Goal: Information Seeking & Learning: Learn about a topic

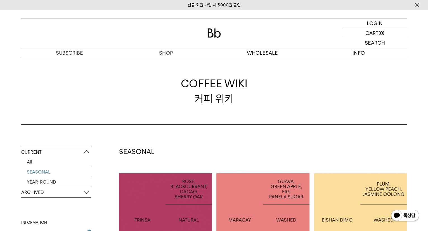
scroll to position [127, 0]
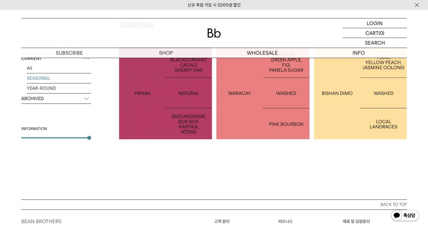
click at [277, 121] on div at bounding box center [262, 93] width 93 height 93
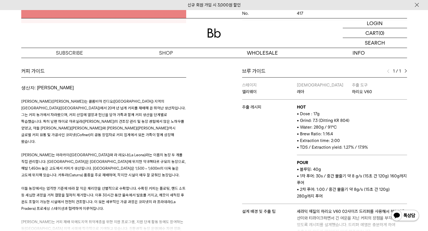
scroll to position [254, 0]
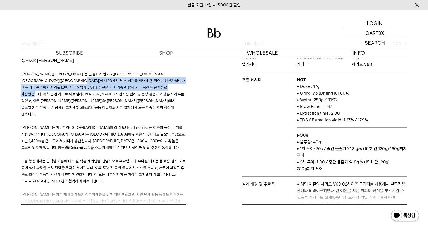
drag, startPoint x: 67, startPoint y: 82, endPoint x: 153, endPoint y: 88, distance: 86.2
click at [153, 88] on span "[PERSON_NAME]([PERSON_NAME])는 콜롬비아 킨디오([GEOGRAPHIC_DATA]) 지역의 [GEOGRAPHIC_DATA]…" at bounding box center [103, 94] width 164 height 45
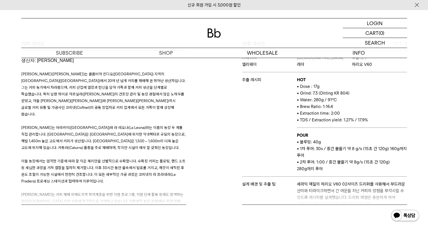
drag, startPoint x: 153, startPoint y: 88, endPoint x: 131, endPoint y: 96, distance: 23.3
click at [131, 96] on span "루스 엘레나 살라사르(Luz Helena Salazar)는 콜롬비아 킨디오(Quindío) 지역의 아르메니아(Armenia)에서 20여 년 넘…" at bounding box center [103, 94] width 164 height 45
click at [136, 91] on p "루스 엘레나 살라사르(Luz Helena Salazar)는 콜롬비아 킨디오(Quindío) 지역의 아르메니아(Armenia)에서 20여 년 넘…" at bounding box center [103, 94] width 165 height 47
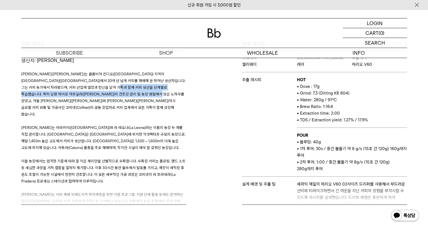
drag, startPoint x: 106, startPoint y: 88, endPoint x: 122, endPoint y: 97, distance: 18.2
click at [122, 97] on p "루스 엘레나 살라사르(Luz Helena Salazar)는 콜롬비아 킨디오(Quindío) 지역의 아르메니아(Armenia)에서 20여 년 넘…" at bounding box center [103, 94] width 165 height 47
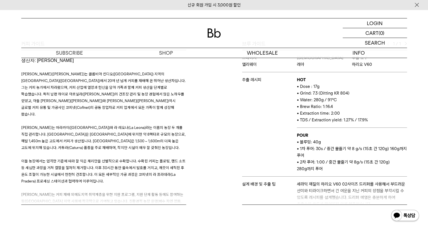
drag, startPoint x: 122, startPoint y: 97, endPoint x: 128, endPoint y: 98, distance: 5.8
click at [128, 98] on p "루스 엘레나 살라사르(Luz Helena Salazar)는 콜롬비아 킨디오(Quindío) 지역의 아르메니아(Armenia)에서 20여 년 넘…" at bounding box center [103, 94] width 165 height 47
click at [110, 110] on p "루스 엘레나 살라사르(Luz Helena Salazar)는 콜롬비아 킨디오(Quindío) 지역의 아르메니아(Armenia)에서 20여 년 넘…" at bounding box center [103, 94] width 165 height 47
drag, startPoint x: 108, startPoint y: 121, endPoint x: 146, endPoint y: 124, distance: 38.1
click at [146, 124] on p "루스 엘레나는 마라카이(Maracay)와 라 레오나(La Leona)라는 이름의 농장 두 개를 직접 관리합니다. 마라카이 농장은 아르메니아 킨…" at bounding box center [103, 137] width 165 height 27
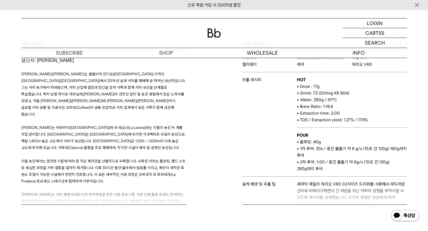
drag, startPoint x: 146, startPoint y: 124, endPoint x: 116, endPoint y: 131, distance: 30.1
click at [117, 131] on p "루스 엘레나는 마라카이(Maracay)와 라 레오나(La Leona)라는 이름의 농장 두 개를 직접 관리합니다. 마라카이 농장은 아르메니아 킨…" at bounding box center [103, 137] width 165 height 27
drag, startPoint x: 86, startPoint y: 132, endPoint x: 83, endPoint y: 132, distance: 3.1
click at [86, 132] on p "루스 엘레나는 마라카이(Maracay)와 라 레오나(La Leona)라는 이름의 농장 두 개를 직접 관리합니다. 마라카이 농장은 아르메니아 킨…" at bounding box center [103, 137] width 165 height 27
drag, startPoint x: 47, startPoint y: 74, endPoint x: 105, endPoint y: 74, distance: 57.5
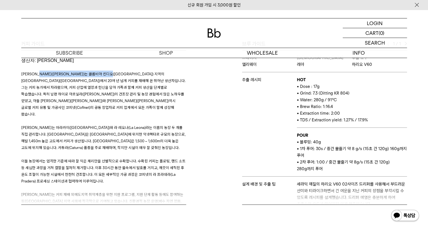
click at [105, 74] on span "루스 엘레나 살라사르(Luz Helena Salazar)는 콜롬비아 킨디오(Quindío) 지역의 아르메니아(Armenia)에서 20여 년 넘…" at bounding box center [103, 94] width 164 height 45
drag, startPoint x: 105, startPoint y: 74, endPoint x: 103, endPoint y: 84, distance: 10.8
click at [103, 84] on p "루스 엘레나 살라사르(Luz Helena Salazar)는 콜롬비아 킨디오(Quindío) 지역의 아르메니아(Armenia)에서 20여 년 넘…" at bounding box center [103, 94] width 165 height 47
click at [104, 75] on span "루스 엘레나 살라사르(Luz Helena Salazar)는 콜롬비아 킨디오(Quindío) 지역의 아르메니아(Armenia)에서 20여 년 넘…" at bounding box center [103, 94] width 164 height 45
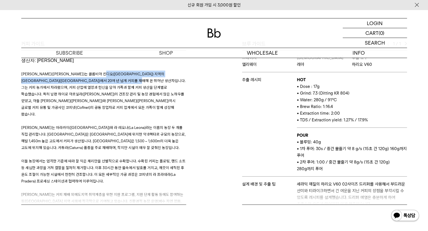
drag, startPoint x: 99, startPoint y: 74, endPoint x: 131, endPoint y: 78, distance: 31.5
click at [131, 78] on p "루스 엘레나 살라사르(Luz Helena Salazar)는 콜롬비아 킨디오(Quindío) 지역의 아르메니아(Armenia)에서 20여 년 넘…" at bounding box center [103, 94] width 165 height 47
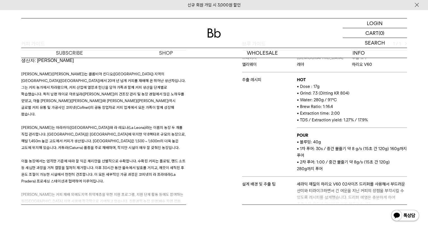
click at [167, 92] on span "루스 엘레나 살라사르(Luz Helena Salazar)는 콜롬비아 킨디오(Quindío) 지역의 아르메니아(Armenia)에서 20여 년 넘…" at bounding box center [103, 94] width 164 height 45
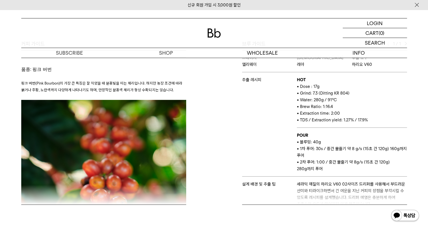
scroll to position [374, 0]
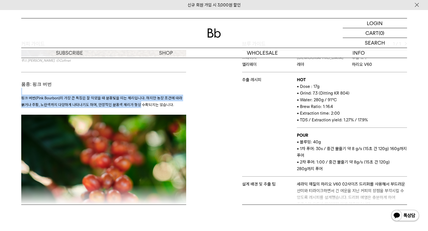
drag, startPoint x: 56, startPoint y: 79, endPoint x: 137, endPoint y: 94, distance: 82.5
click at [137, 94] on h3 "핑크 버번(Pink Bourbon)의 가장 큰 특징은 잘 익었을 때 분홍빛을 띠는 체리입니다. 하지만 농장 조건에 따라 붉거나 주황, 노란색까…" at bounding box center [103, 228] width 165 height 281
drag, startPoint x: 137, startPoint y: 94, endPoint x: 144, endPoint y: 92, distance: 7.9
click at [144, 96] on span "핑크 버번(Pink Bourbon)의 가장 큰 특징은 잘 익었을 때 분홍빛을 띠는 체리입니다. 하지만 농장 조건에 따라 붉거나 주황, 노란색까…" at bounding box center [101, 101] width 161 height 11
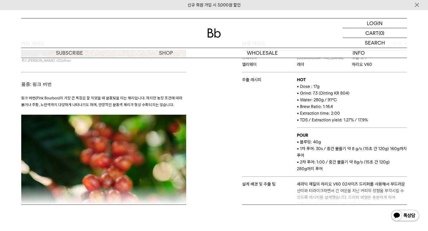
click at [153, 96] on span "핑크 버번(Pink Bourbon)의 가장 큰 특징은 잘 익었을 때 분홍빛을 띠는 체리입니다. 하지만 농장 조건에 따라 붉거나 주황, 노란색까…" at bounding box center [101, 101] width 161 height 11
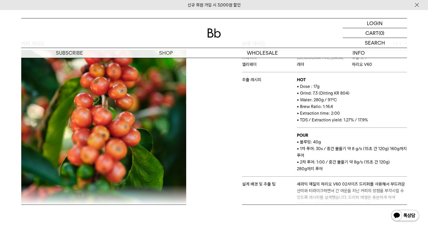
scroll to position [628, 0]
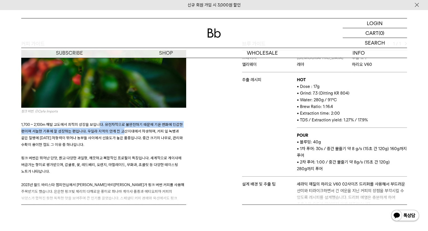
drag, startPoint x: 107, startPoint y: 108, endPoint x: 122, endPoint y: 116, distance: 17.4
click at [122, 121] on p "1,700 ~ 2,100m 해발 고도에서 최적의 성장을 보입니다. 유전자적으로 불완전하기 때문에 기온 변화에 민감한 편이며 서늘한 기후에 잘 …" at bounding box center [103, 134] width 165 height 27
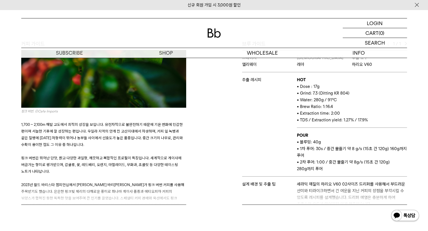
drag, startPoint x: 122, startPoint y: 116, endPoint x: 123, endPoint y: 127, distance: 11.5
click at [123, 148] on p at bounding box center [103, 151] width 165 height 7
click at [119, 122] on span "1,700 ~ 2,100m 해발 고도에서 최적의 성장을 보입니다. 유전자적으로 불완전하기 때문에 기온 변화에 민감한 편이며 서늘한 기후에 잘 …" at bounding box center [101, 134] width 161 height 25
click at [123, 130] on p "1,700 ~ 2,100m 해발 고도에서 최적의 성장을 보입니다. 유전자적으로 불완전하기 때문에 기온 변화에 민감한 편이며 서늘한 기후에 잘 …" at bounding box center [103, 134] width 165 height 27
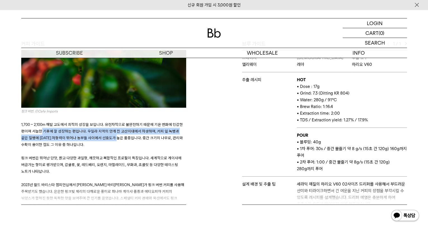
drag, startPoint x: 41, startPoint y: 110, endPoint x: 111, endPoint y: 119, distance: 70.4
click at [111, 121] on p "1,700 ~ 2,100m 해발 고도에서 최적의 성장을 보입니다. 유전자적으로 불완전하기 때문에 기온 변화에 민감한 편이며 서늘한 기후에 잘 …" at bounding box center [103, 134] width 165 height 27
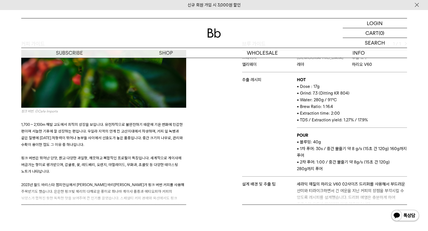
drag, startPoint x: 111, startPoint y: 119, endPoint x: 113, endPoint y: 126, distance: 7.5
click at [112, 127] on p "1,700 ~ 2,100m 해발 고도에서 최적의 성장을 보입니다. 유전자적으로 불완전하기 때문에 기온 변화에 민감한 편이며 서늘한 기후에 잘 …" at bounding box center [103, 134] width 165 height 27
click at [118, 122] on span "1,700 ~ 2,100m 해발 고도에서 최적의 성장을 보입니다. 유전자적으로 불완전하기 때문에 기온 변화에 민감한 편이며 서늘한 기후에 잘 …" at bounding box center [101, 134] width 161 height 25
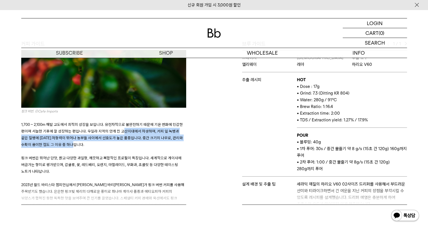
drag, startPoint x: 121, startPoint y: 113, endPoint x: 145, endPoint y: 128, distance: 27.9
click at [145, 128] on p "1,700 ~ 2,100m 해발 고도에서 최적의 성장을 보입니다. 유전자적으로 불완전하기 때문에 기온 변화에 민감한 편이며 서늘한 기후에 잘 …" at bounding box center [103, 134] width 165 height 27
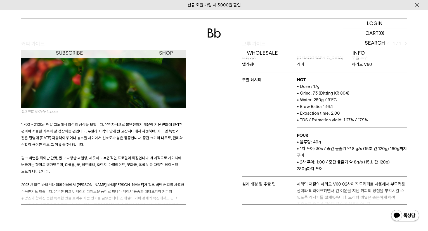
drag, startPoint x: 145, startPoint y: 128, endPoint x: 113, endPoint y: 134, distance: 32.8
click at [123, 148] on p at bounding box center [103, 151] width 165 height 7
click at [68, 127] on span "1,700 ~ 2,100m 해발 고도에서 최적의 성장을 보입니다. 유전자적으로 불완전하기 때문에 기온 변화에 민감한 편이며 서늘한 기후에 잘 …" at bounding box center [101, 134] width 161 height 25
click at [66, 122] on span "1,700 ~ 2,100m 해발 고도에서 최적의 성장을 보입니다. 유전자적으로 불완전하기 때문에 기온 변화에 민감한 편이며 서늘한 기후에 잘 …" at bounding box center [101, 134] width 161 height 25
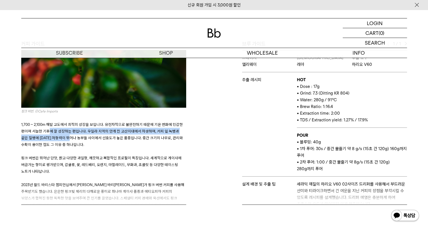
drag, startPoint x: 66, startPoint y: 119, endPoint x: 77, endPoint y: 127, distance: 14.0
click at [78, 127] on p "1,700 ~ 2,100m 해발 고도에서 최적의 성장을 보입니다. 유전자적으로 불완전하기 때문에 기온 변화에 민감한 편이며 서늘한 기후에 잘 …" at bounding box center [103, 134] width 165 height 27
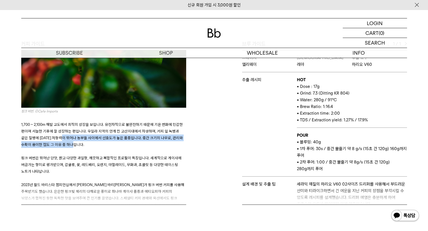
drag, startPoint x: 60, startPoint y: 121, endPoint x: 107, endPoint y: 127, distance: 47.4
click at [107, 127] on p "1,700 ~ 2,100m 해발 고도에서 최적의 성장을 보입니다. 유전자적으로 불완전하기 때문에 기온 변화에 민감한 편이며 서늘한 기후에 잘 …" at bounding box center [103, 134] width 165 height 27
click at [109, 127] on p "1,700 ~ 2,100m 해발 고도에서 최적의 성장을 보입니다. 유전자적으로 불완전하기 때문에 기온 변화에 민감한 편이며 서늘한 기후에 잘 …" at bounding box center [103, 134] width 165 height 27
drag, startPoint x: 109, startPoint y: 127, endPoint x: 124, endPoint y: 129, distance: 15.1
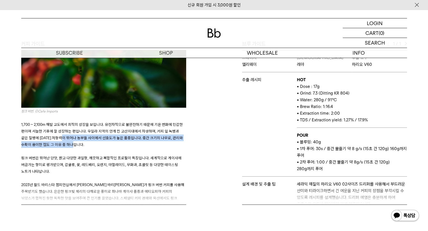
click at [124, 129] on p "1,700 ~ 2,100m 해발 고도에서 최적의 성장을 보입니다. 유전자적으로 불완전하기 때문에 기온 변화에 민감한 편이며 서늘한 기후에 잘 …" at bounding box center [103, 134] width 165 height 27
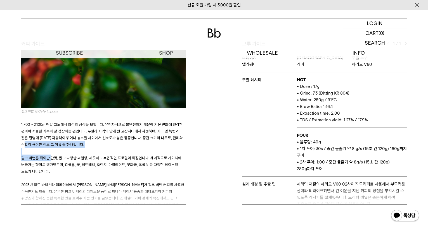
drag, startPoint x: 24, startPoint y: 131, endPoint x: 54, endPoint y: 139, distance: 30.4
click at [54, 139] on h3 "1,700 ~ 2,100m 해발 고도에서 최적의 성장을 보입니다. 유전자적으로 불완전하기 때문에 기온 변화에 민감한 편이며 서늘한 기후에 잘 …" at bounding box center [103, 168] width 165 height 107
drag, startPoint x: 54, startPoint y: 139, endPoint x: 84, endPoint y: 157, distance: 34.8
click at [60, 155] on p "핑크 버번은 뛰어난 단맛, 밝고 다양한 과일향, 깨끗하고 복합적인 프로필이 특징입니다. 세계적으로 게이샤에 버금가는 향미로 평가받으며, 감귤류…" at bounding box center [103, 165] width 165 height 20
click at [84, 175] on p at bounding box center [103, 178] width 165 height 7
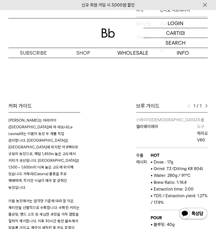
scroll to position [112, 0]
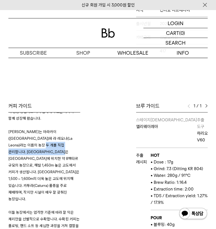
drag, startPoint x: 43, startPoint y: 129, endPoint x: 58, endPoint y: 135, distance: 16.0
click at [58, 135] on span "루스 엘레나는 마라카이(Maracay)와 라 레오나(La Leona)라는 이름의 농장 두 개를 직접 관리합니다. 마라카이 농장은 아르메니아 킨…" at bounding box center [43, 166] width 71 height 72
drag, startPoint x: 58, startPoint y: 135, endPoint x: 35, endPoint y: 139, distance: 23.6
click at [35, 139] on p "루스 엘레나는 마라카이(Maracay)와 라 레오나(La Leona)라는 이름의 농장 두 개를 직접 관리합니다. 마라카이 농장은 아르메니아 킨…" at bounding box center [44, 165] width 72 height 74
click at [42, 146] on p "루스 엘레나는 마라카이(Maracay)와 라 레오나(La Leona)라는 이름의 농장 두 개를 직접 관리합니다. 마라카이 농장은 아르메니아 킨…" at bounding box center [44, 165] width 72 height 74
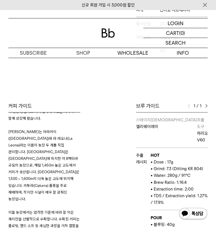
click at [40, 143] on span "루스 엘레나는 마라카이(Maracay)와 라 레오나(La Leona)라는 이름의 농장 두 개를 직접 관리합니다. 마라카이 농장은 아르메니아 킨…" at bounding box center [43, 166] width 71 height 72
drag, startPoint x: 40, startPoint y: 143, endPoint x: 35, endPoint y: 149, distance: 8.3
click at [35, 149] on span "루스 엘레나는 마라카이(Maracay)와 라 레오나(La Leona)라는 이름의 농장 두 개를 직접 관리합니다. 마라카이 농장은 아르메니아 킨…" at bounding box center [43, 166] width 71 height 72
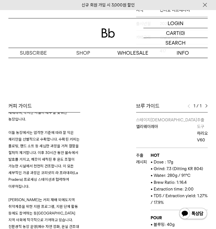
scroll to position [189, 0]
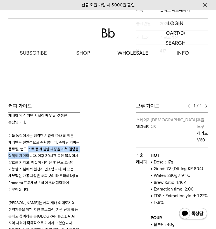
drag, startPoint x: 47, startPoint y: 121, endPoint x: 47, endPoint y: 128, distance: 7.3
click at [47, 134] on span "이들 농장에서는 엄격한 기준에 따라 잘 익은 체리만을 선별적으로 수확합니다. 수확된 커피는 플로팅, 핸드 소트 등 세심한 과정을 거쳐 결함을 …" at bounding box center [43, 163] width 71 height 58
drag, startPoint x: 47, startPoint y: 128, endPoint x: 39, endPoint y: 147, distance: 21.0
click at [39, 147] on span "이들 농장에서는 엄격한 기준에 따라 잘 익은 체리만을 선별적으로 수확합니다. 수확된 커피는 플로팅, 핸드 소트 등 세심한 과정을 거쳐 결함을 …" at bounding box center [43, 163] width 71 height 58
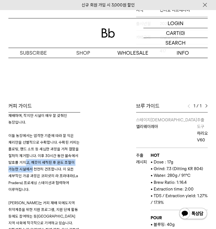
drag, startPoint x: 47, startPoint y: 132, endPoint x: 47, endPoint y: 142, distance: 10.6
click at [47, 142] on span "이들 농장에서는 엄격한 기준에 따라 잘 익은 체리만을 선별적으로 수확합니다. 수확된 커피는 플로팅, 핸드 소트 등 세심한 과정을 거쳐 결함을 …" at bounding box center [43, 163] width 71 height 58
click at [47, 144] on p "이들 농장에서는 엄격한 기준에 따라 잘 익은 체리만을 선별적으로 수확합니다. 수확된 커피는 플로팅, 핸드 소트 등 세심한 과정을 거쳐 결함을 …" at bounding box center [44, 162] width 72 height 60
click at [47, 142] on span "이들 농장에서는 엄격한 기준에 따라 잘 익은 체리만을 선별적으로 수확합니다. 수확된 커피는 플로팅, 핸드 소트 등 세심한 과정을 거쳐 결함을 …" at bounding box center [43, 163] width 71 height 58
click at [46, 142] on span "이들 농장에서는 엄격한 기준에 따라 잘 익은 체리만을 선별적으로 수확합니다. 수확된 커피는 플로팅, 핸드 소트 등 세심한 과정을 거쳐 결함을 …" at bounding box center [43, 163] width 71 height 58
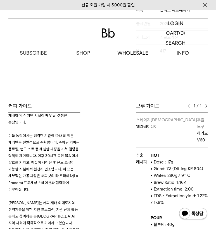
click at [65, 135] on span "이들 농장에서는 엄격한 기준에 따라 잘 익은 체리만을 선별적으로 수확합니다. 수확된 커피는 플로팅, 핸드 소트 등 세심한 과정을 거쳐 결함을 …" at bounding box center [43, 163] width 71 height 58
click at [53, 143] on span "이들 농장에서는 엄격한 기준에 따라 잘 익은 체리만을 선별적으로 수확합니다. 수확된 커피는 플로팅, 핸드 소트 등 세심한 과정을 거쳐 결함을 …" at bounding box center [43, 163] width 71 height 58
drag, startPoint x: 42, startPoint y: 148, endPoint x: 195, endPoint y: 149, distance: 153.1
click at [42, 148] on span "이들 농장에서는 엄격한 기준에 따라 잘 익은 체리만을 선별적으로 수확합니다. 수확된 커피는 플로팅, 핸드 소트 등 세심한 과정을 거쳐 결함을 …" at bounding box center [43, 163] width 71 height 58
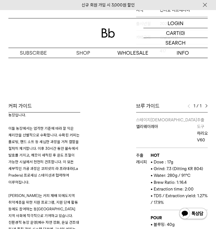
scroll to position [197, 0]
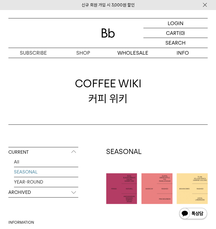
drag, startPoint x: 194, startPoint y: 188, endPoint x: 191, endPoint y: 187, distance: 3.2
click at [194, 188] on p "ETHIOPIA BISHAN DIMO" at bounding box center [192, 189] width 31 height 11
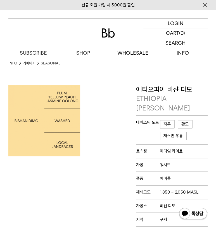
click at [41, 158] on div at bounding box center [57, 176] width 103 height 183
click at [28, 134] on img at bounding box center [44, 121] width 72 height 72
click at [48, 197] on div at bounding box center [57, 176] width 103 height 183
click at [42, 184] on div at bounding box center [57, 176] width 103 height 183
click at [73, 159] on div at bounding box center [57, 176] width 103 height 183
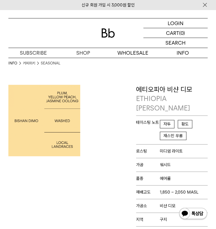
drag, startPoint x: 44, startPoint y: 182, endPoint x: 123, endPoint y: 177, distance: 78.9
click at [44, 182] on div at bounding box center [57, 176] width 103 height 183
drag, startPoint x: 29, startPoint y: 165, endPoint x: 95, endPoint y: 163, distance: 65.7
click at [29, 165] on div at bounding box center [57, 176] width 103 height 183
click at [39, 177] on div at bounding box center [57, 176] width 103 height 183
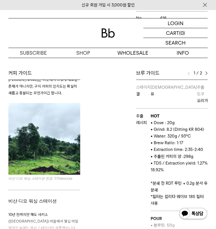
scroll to position [161, 0]
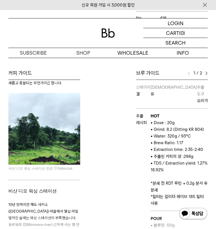
click at [20, 208] on span "10년 전까지만 해도 샤키소([GEOGRAPHIC_DATA]) 마을에서 몇십 마일 떨어진 숲에는 워싱 스테이션이 부족했습니다. 모르모라 강(M…" at bounding box center [43, 224] width 71 height 45
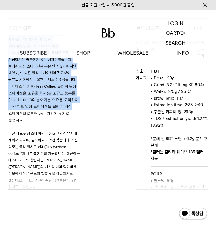
scroll to position [344, 0]
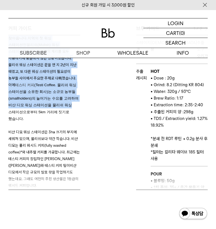
drag, startPoint x: 79, startPoint y: 71, endPoint x: 76, endPoint y: 88, distance: 16.8
click at [76, 88] on div "[PERSON_NAME] 에티오피아는 한때 세상이 빠르게 변화하는 와중에도 사람 손을 타지 않은 땅이었지만 이제는 다양한 방식으로 새로워지며 …" at bounding box center [44, 112] width 72 height 155
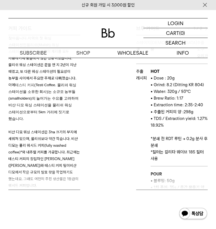
drag, startPoint x: 76, startPoint y: 88, endPoint x: 89, endPoint y: 112, distance: 27.4
click at [89, 112] on div "커피 가이드 오도 샤키소 에티오피아는 한때 세상이 빠르게 변화하는 와중에도 사람 손을 타지 않은 땅이었지만 이제는 다양한 방식으로 새로워지며 …" at bounding box center [57, 107] width 103 height 165
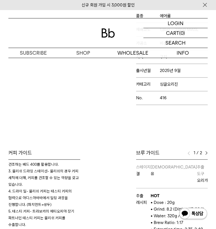
scroll to position [160, 0]
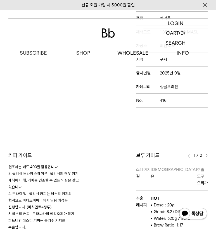
drag, startPoint x: 47, startPoint y: 187, endPoint x: 63, endPoint y: 174, distance: 21.0
click at [47, 187] on h3 "트라보카에서 [PERSON_NAME]가 우리에게 오기까지의 과정을 소개합니다. 물리쉬 워싱 스테이션을 예로 들었으며, 이를 통해 비샨 디모 워…" at bounding box center [44, 224] width 72 height 268
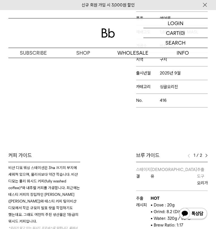
scroll to position [464, 0]
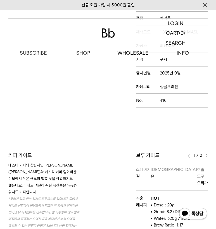
click at [115, 114] on div "Bb의 커피 ALL SEASONAL YEAR-ROUND AUCTION SERIES ARCHIVE 2023 2022 2021 2020 2019 …" at bounding box center [108, 135] width 216 height 420
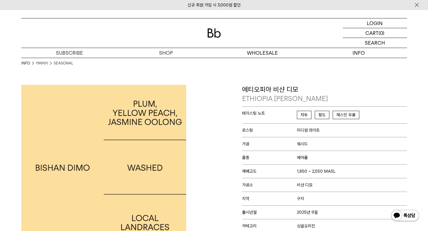
scroll to position [416, 0]
